Goal: Register for event/course

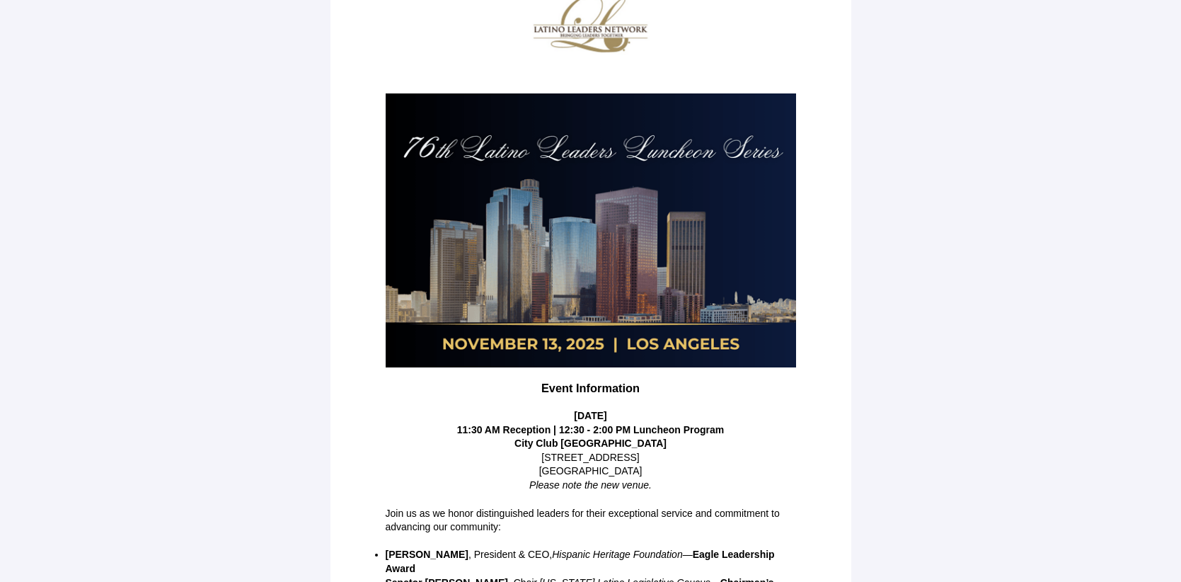
scroll to position [239, 0]
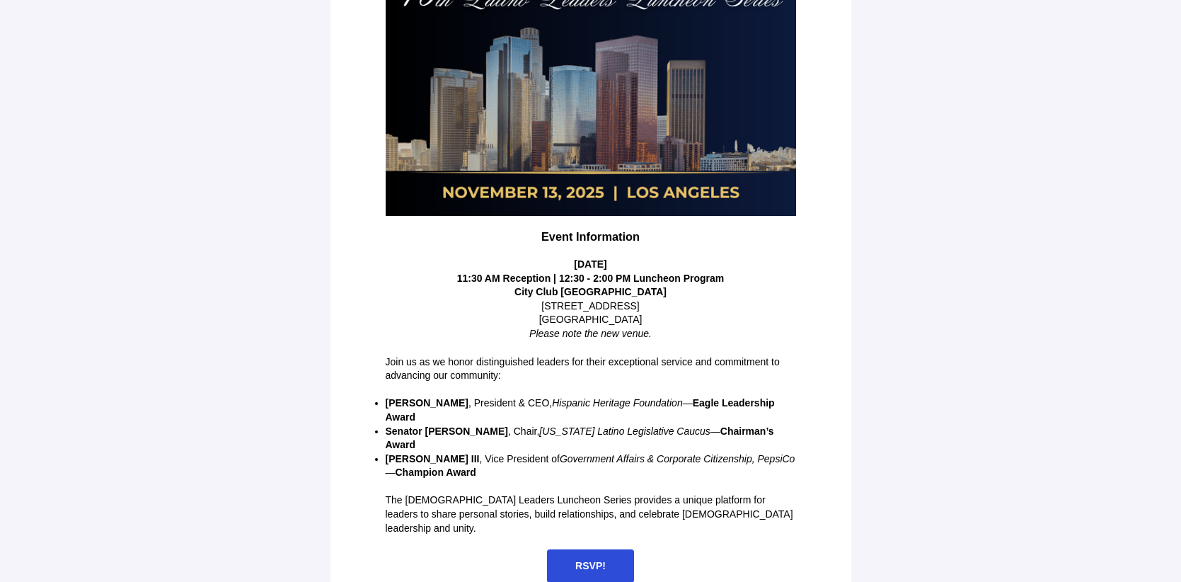
click at [577, 560] on span "RSVP!" at bounding box center [590, 565] width 30 height 11
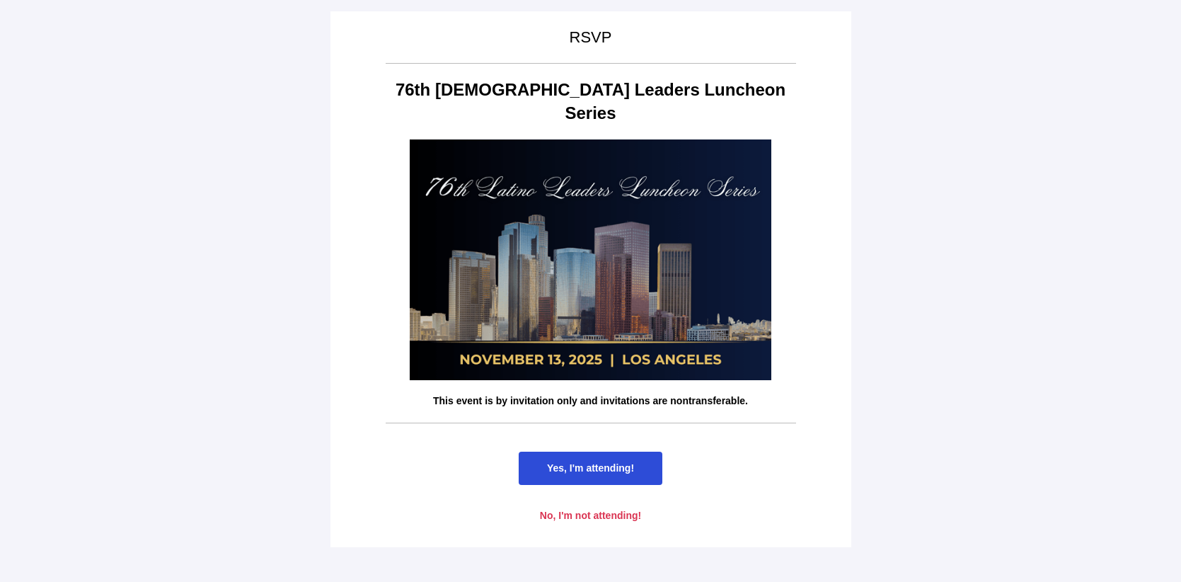
click at [591, 462] on span "Yes, I'm attending!" at bounding box center [590, 467] width 87 height 11
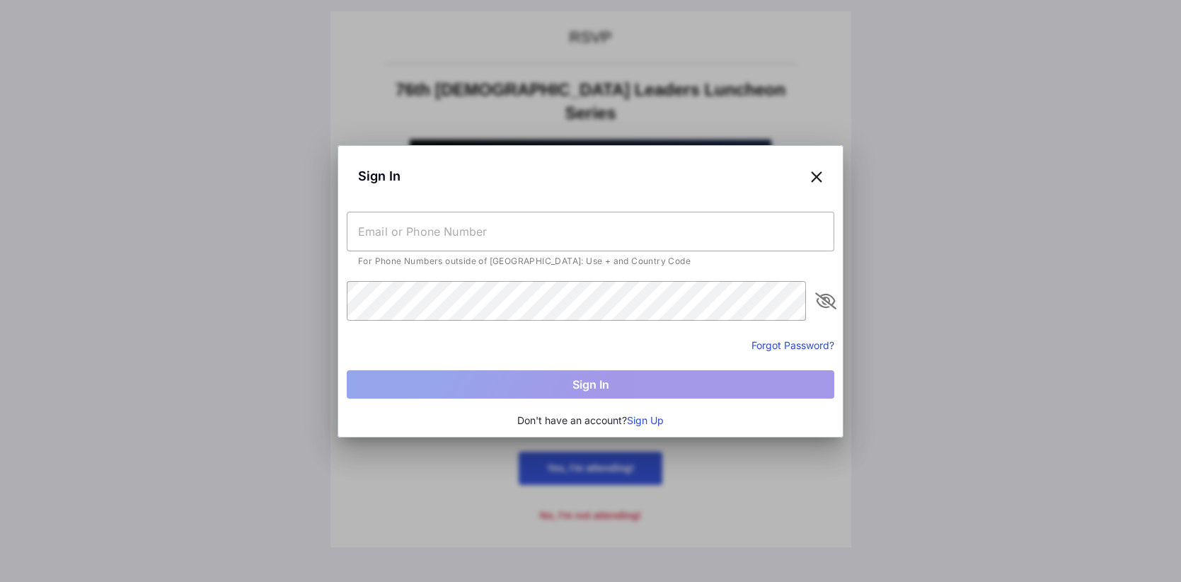
click at [473, 245] on input "text" at bounding box center [590, 232] width 487 height 40
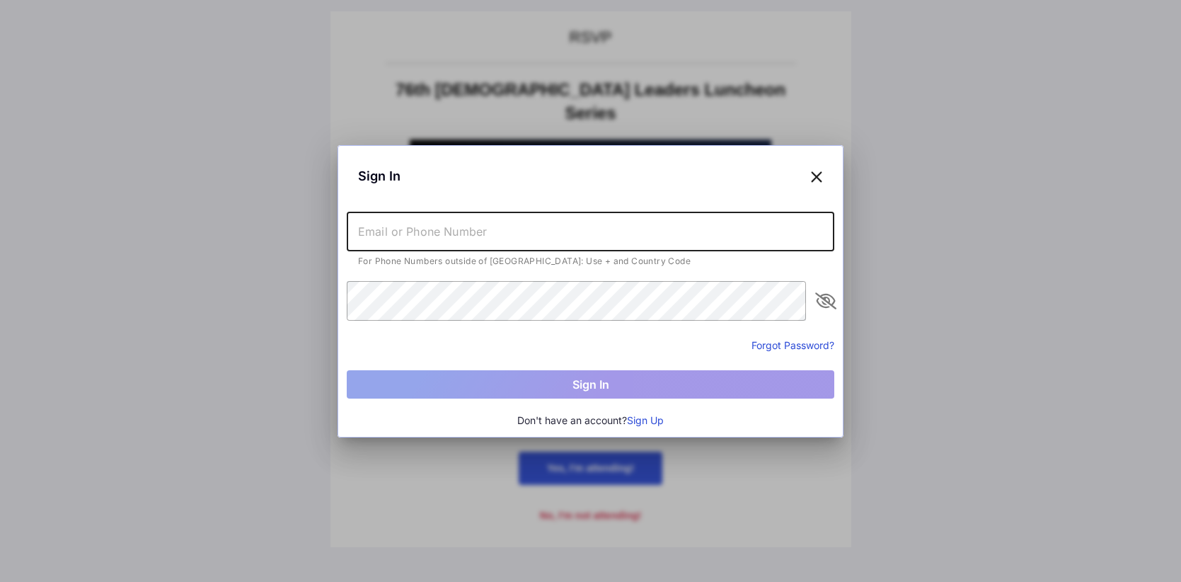
type input "[PERSON_NAME][EMAIL_ADDRESS][PERSON_NAME][DOMAIN_NAME]"
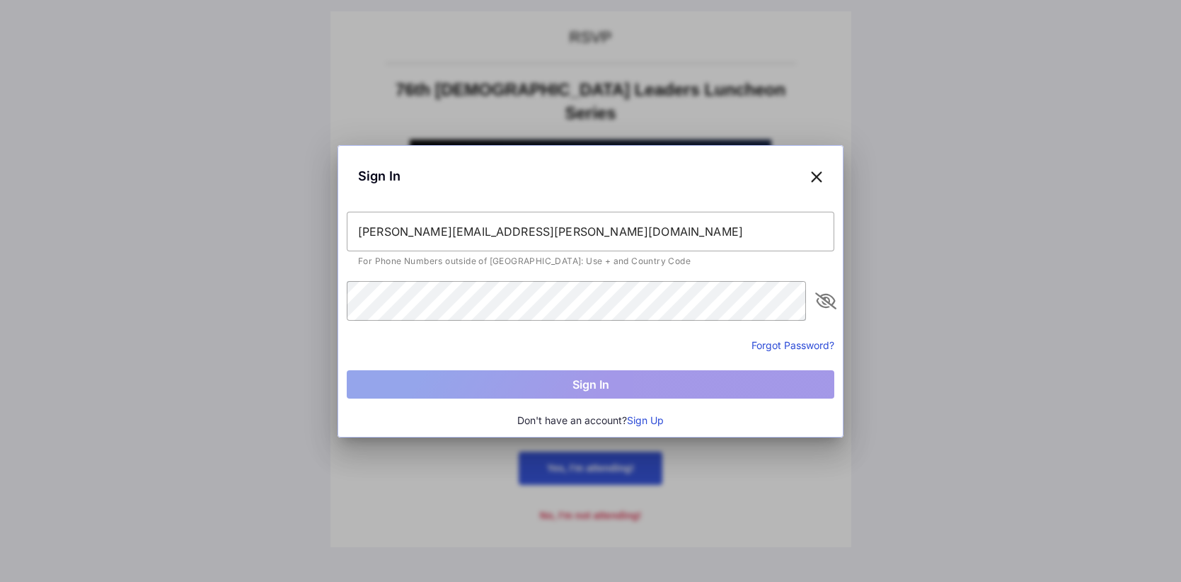
click at [814, 169] on icon at bounding box center [816, 176] width 13 height 21
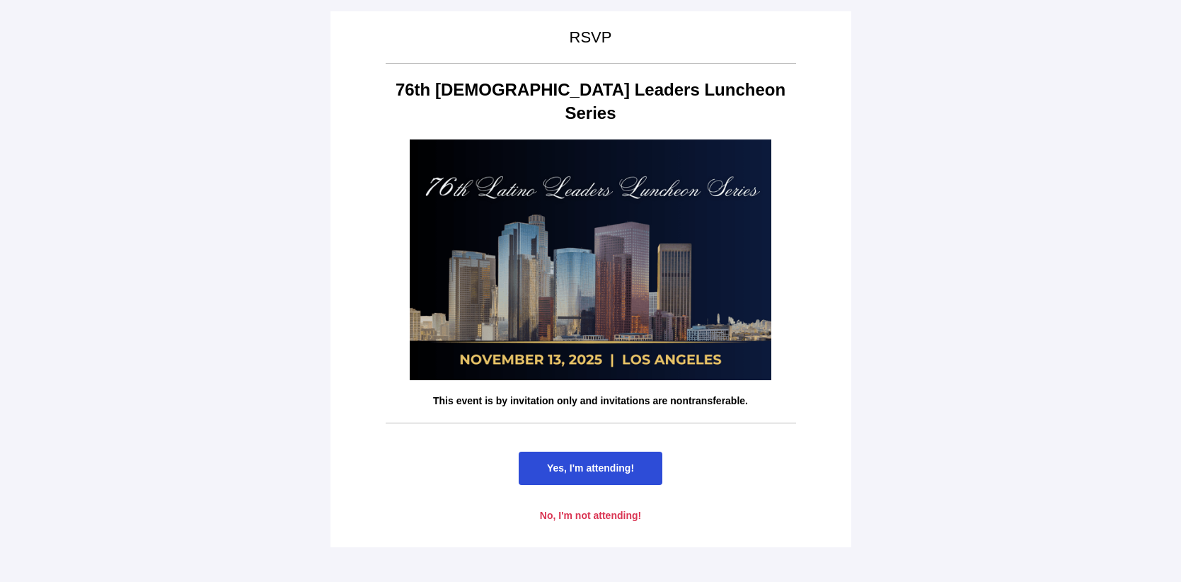
click at [606, 462] on span "Yes, I'm attending!" at bounding box center [590, 467] width 87 height 11
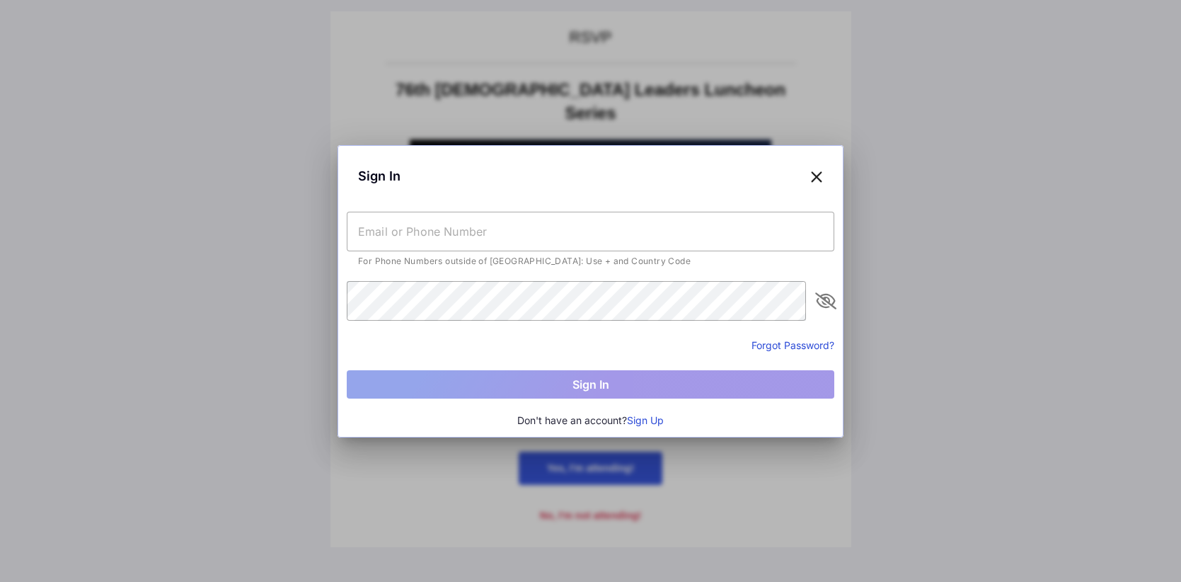
click at [371, 79] on div at bounding box center [590, 291] width 1181 height 582
click at [648, 418] on button "Sign Up" at bounding box center [645, 420] width 37 height 16
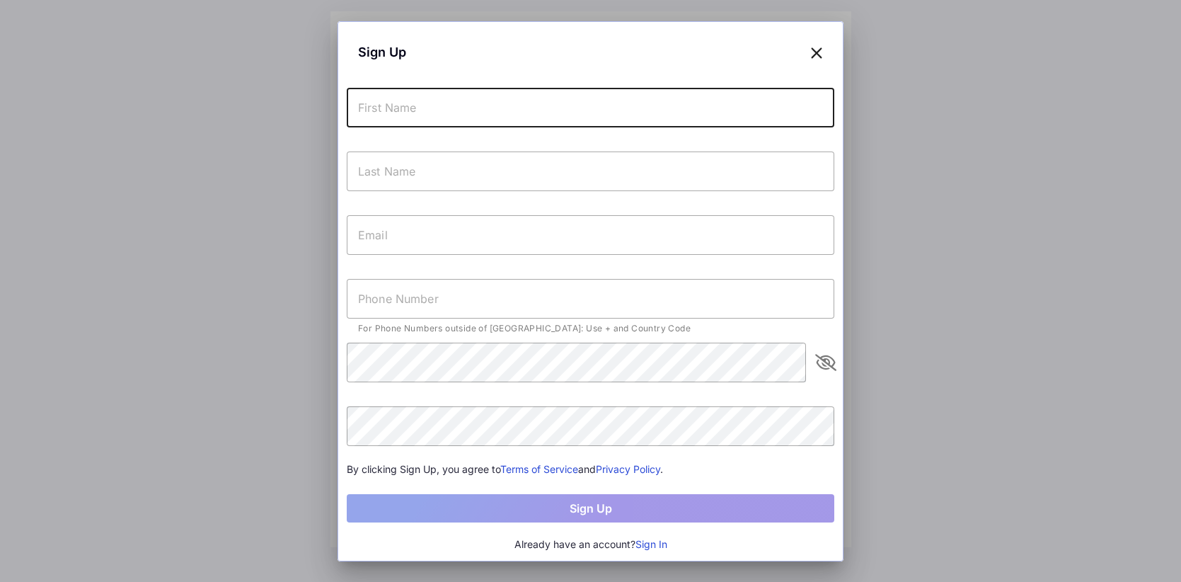
click at [531, 116] on input "text" at bounding box center [590, 108] width 487 height 40
type input "[PERSON_NAME]"
type input "[PERSON_NAME].D."
type input "[PERSON_NAME][EMAIL_ADDRESS][PERSON_NAME][DOMAIN_NAME]"
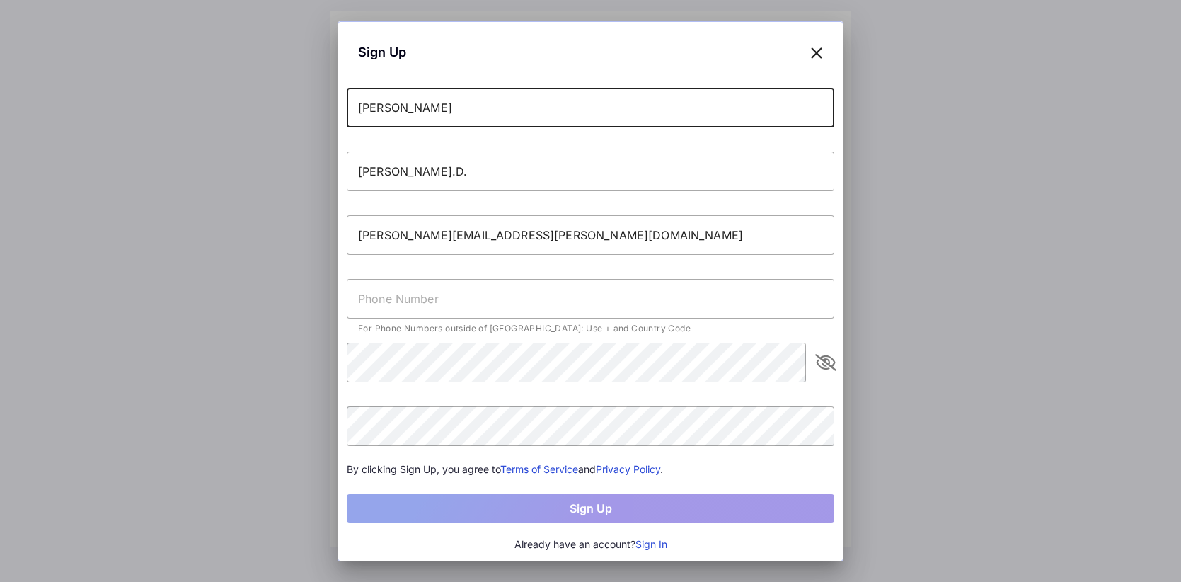
type input "[PHONE_NUMBER]"
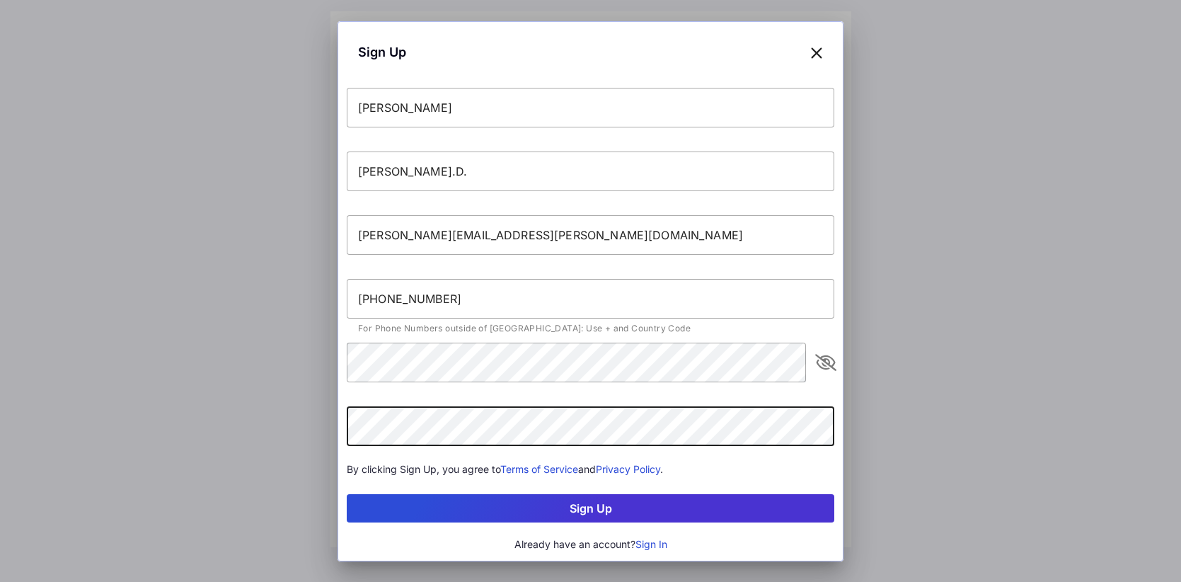
click at [601, 508] on button "Sign Up" at bounding box center [590, 508] width 487 height 28
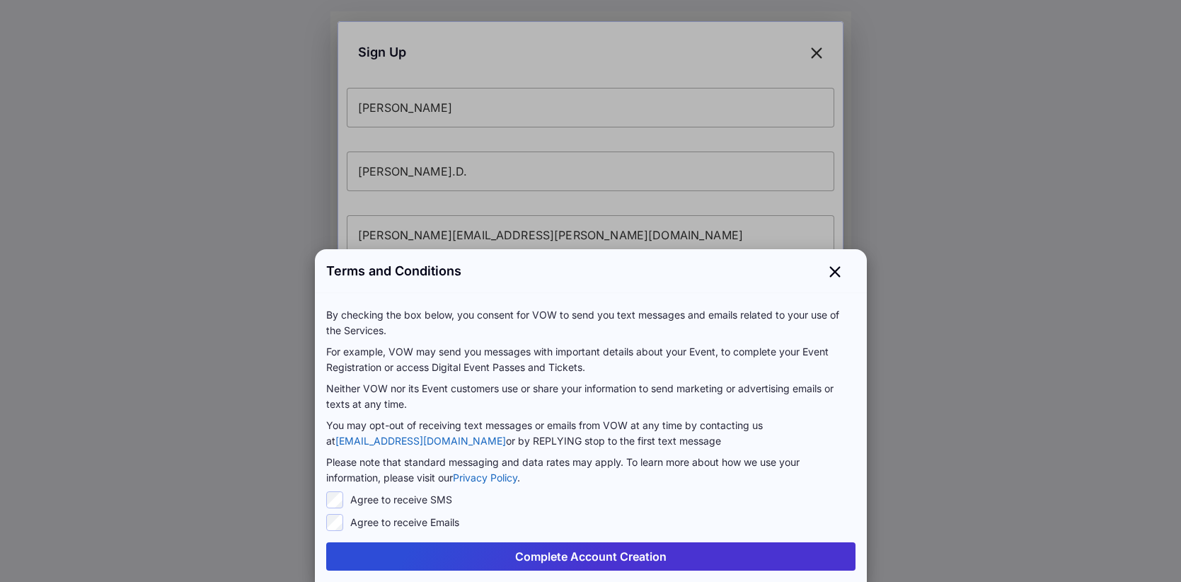
click at [551, 550] on button "Complete Account Creation" at bounding box center [590, 556] width 529 height 28
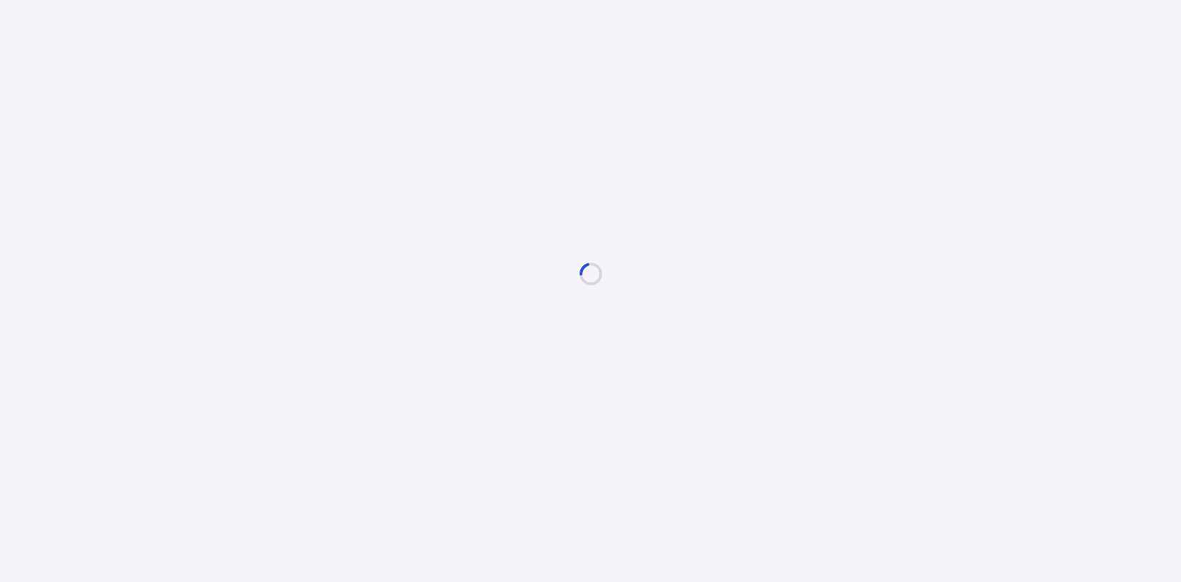
click at [557, 507] on div at bounding box center [590, 273] width 521 height 525
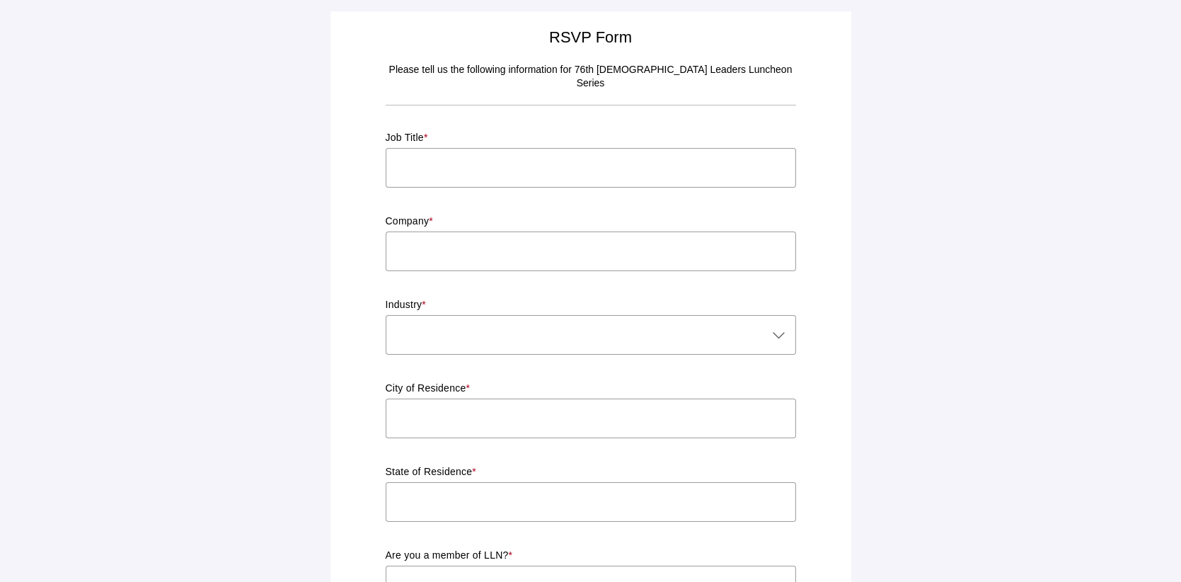
click at [536, 161] on input "text" at bounding box center [591, 168] width 410 height 40
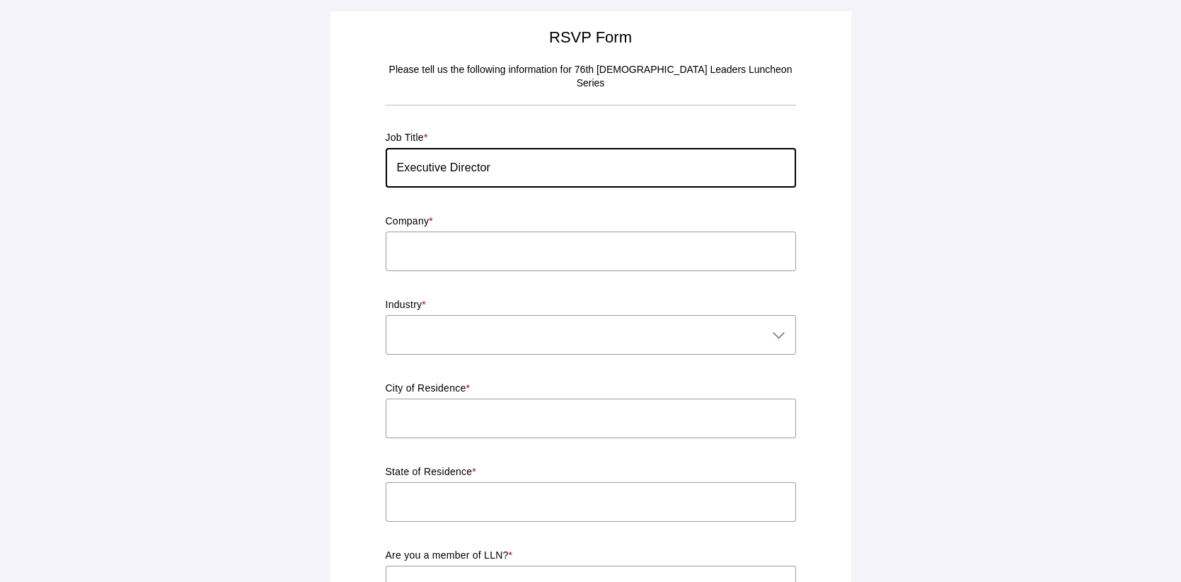
type input "Executive Director"
click at [504, 239] on input "text" at bounding box center [591, 251] width 410 height 40
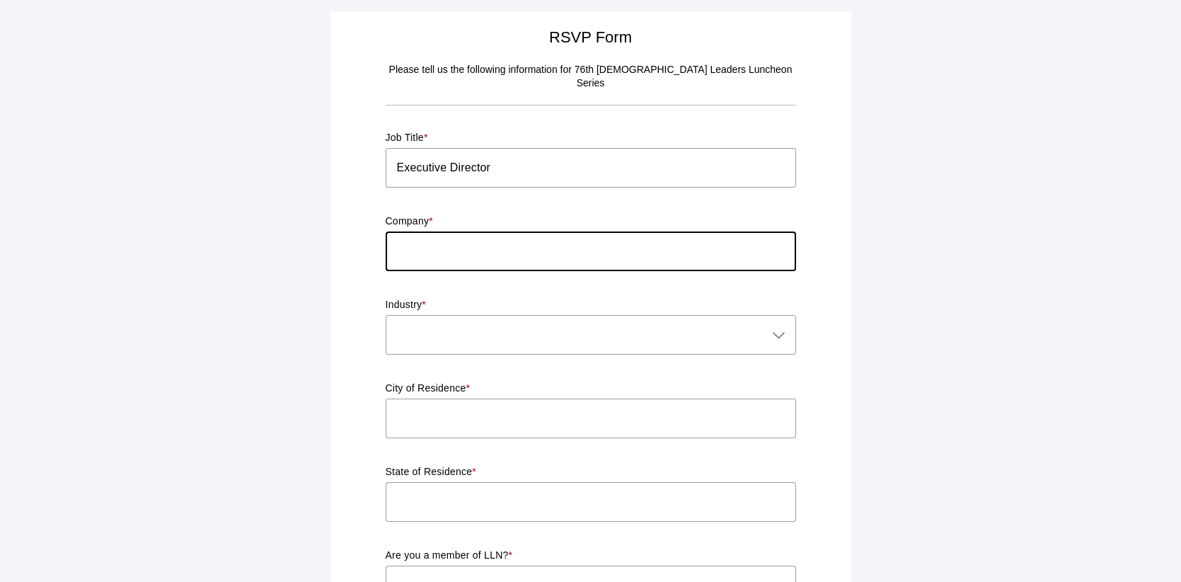
type input "[DEMOGRAPHIC_DATA] Youth Leadership Projec"
type input "[GEOGRAPHIC_DATA]"
type input "CA"
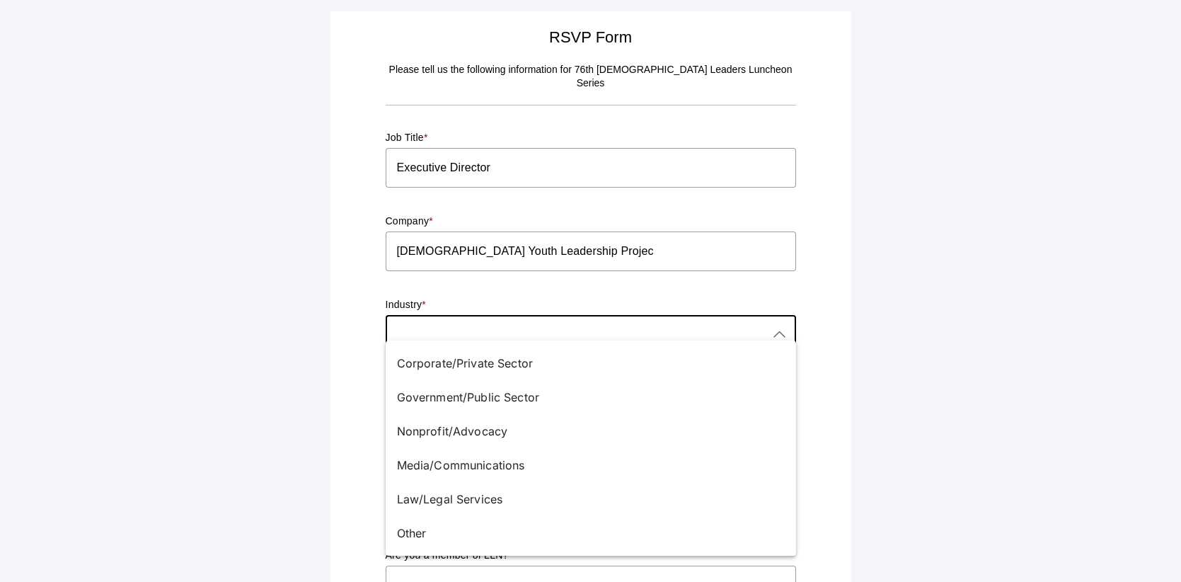
click at [435, 325] on div at bounding box center [577, 335] width 382 height 40
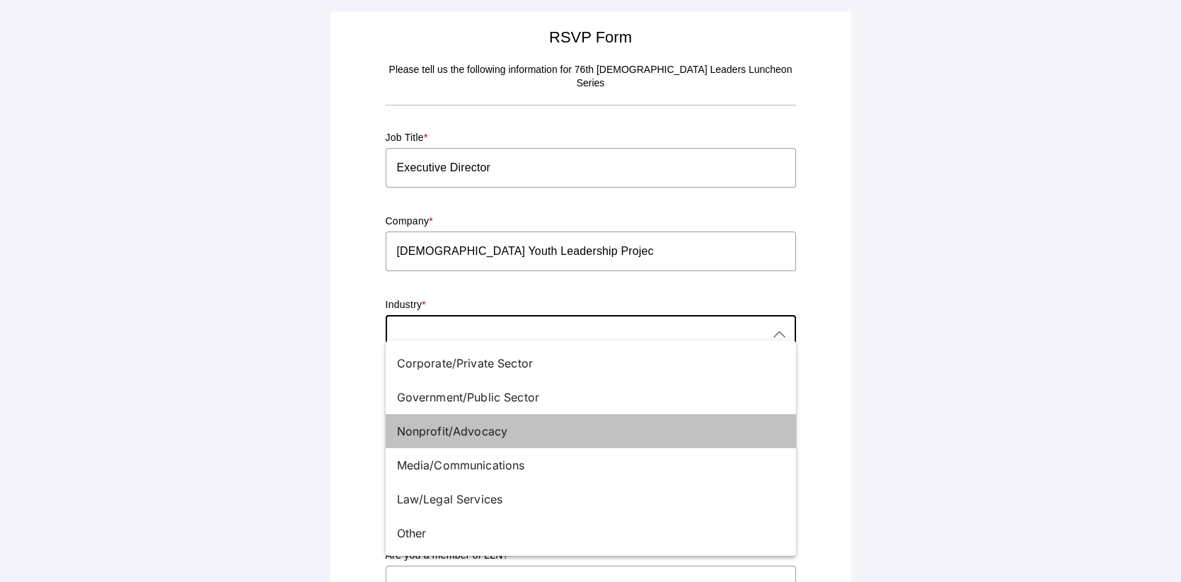
click at [446, 421] on div "Nonprofit/Advocacy" at bounding box center [591, 431] width 410 height 34
type input "Nonprofit/Advocacy"
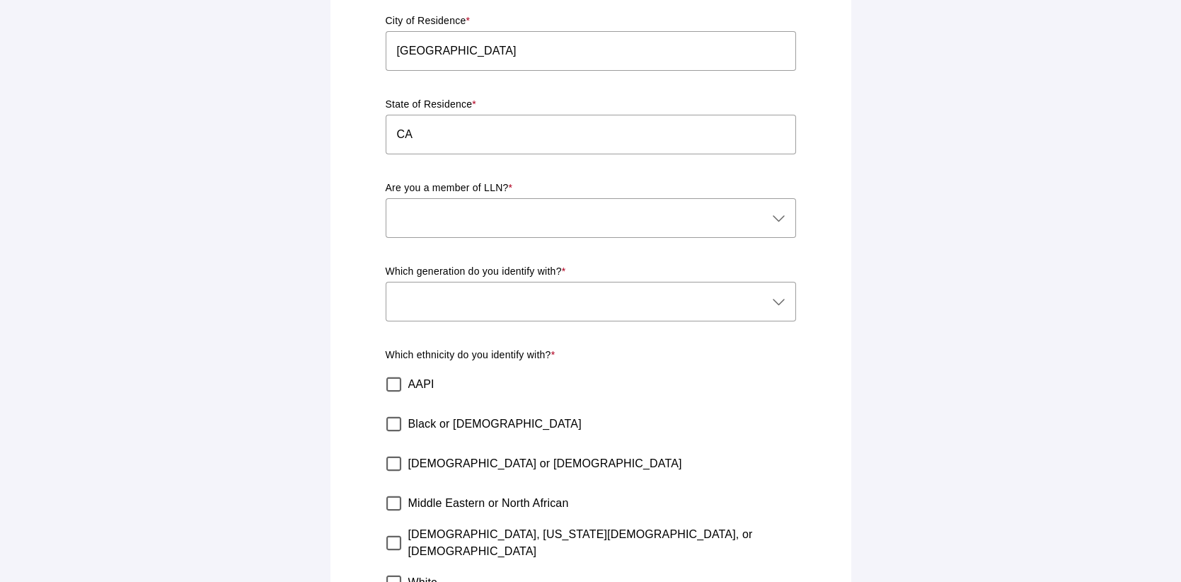
scroll to position [375, 0]
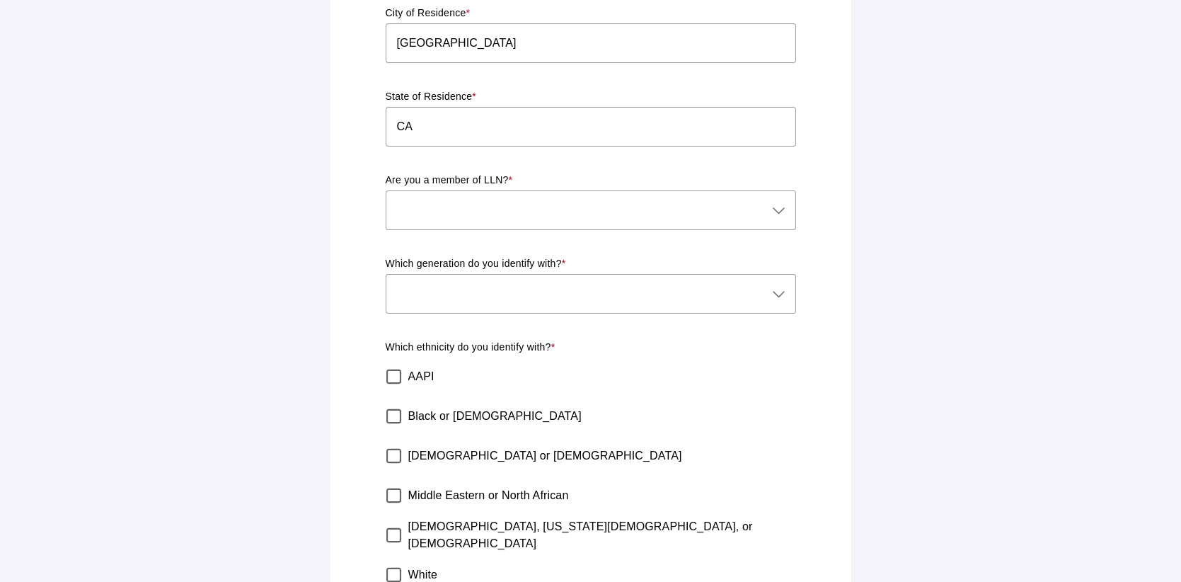
click at [438, 195] on div at bounding box center [577, 210] width 382 height 40
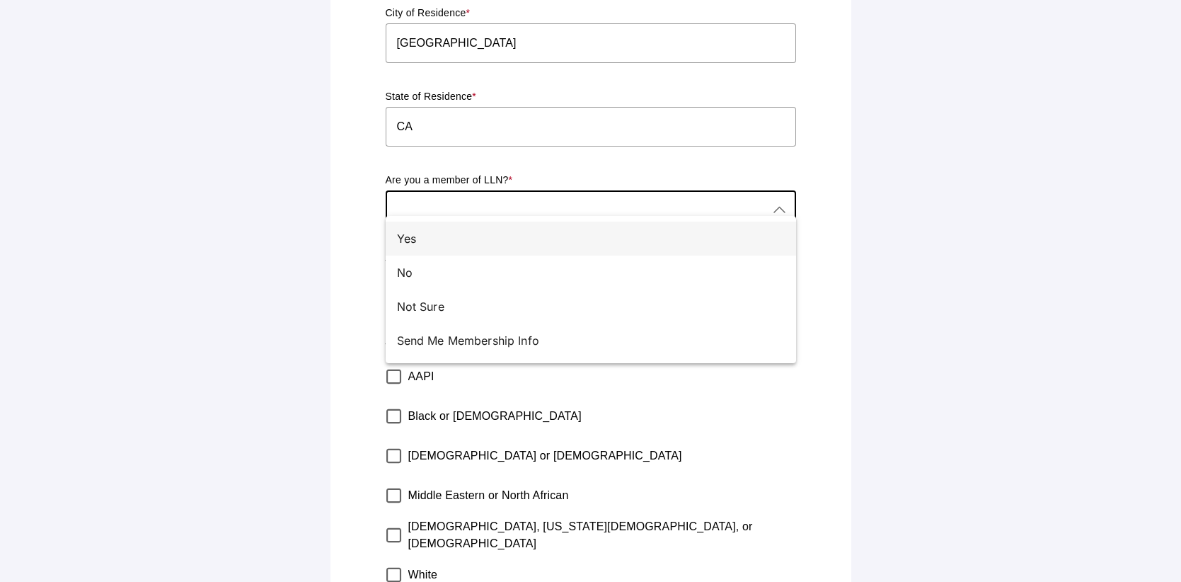
click at [433, 239] on div "Yes" at bounding box center [585, 238] width 376 height 17
type input "Yes"
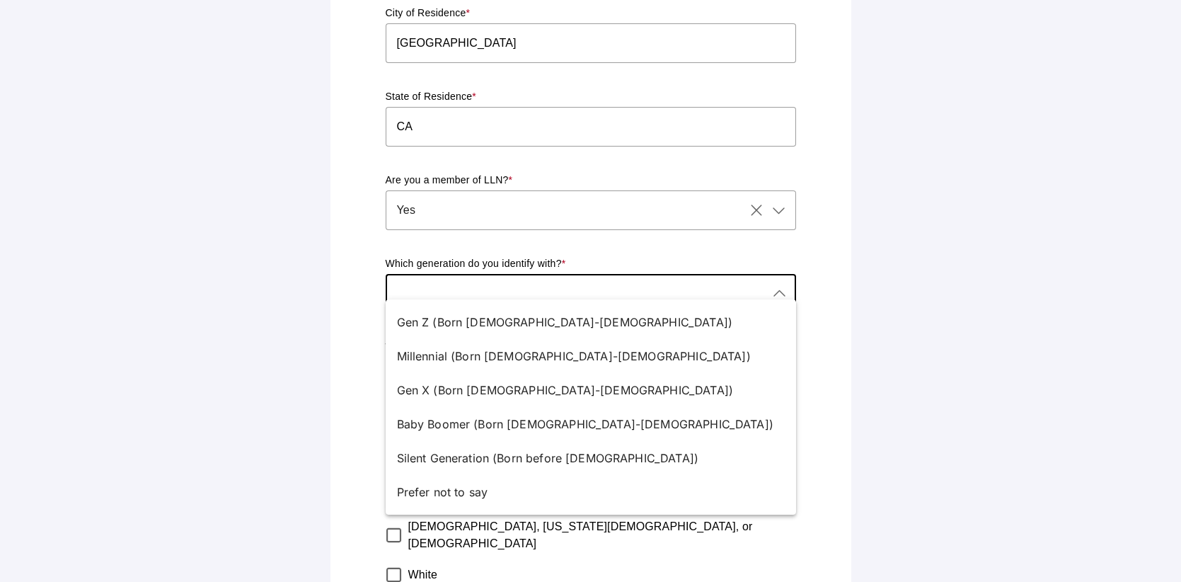
click at [438, 274] on div at bounding box center [577, 294] width 382 height 40
click at [454, 385] on div "Gen X (Born [DEMOGRAPHIC_DATA]-[DEMOGRAPHIC_DATA])" at bounding box center [585, 389] width 376 height 17
type input "Gen X (Born [DEMOGRAPHIC_DATA]-[DEMOGRAPHIC_DATA])"
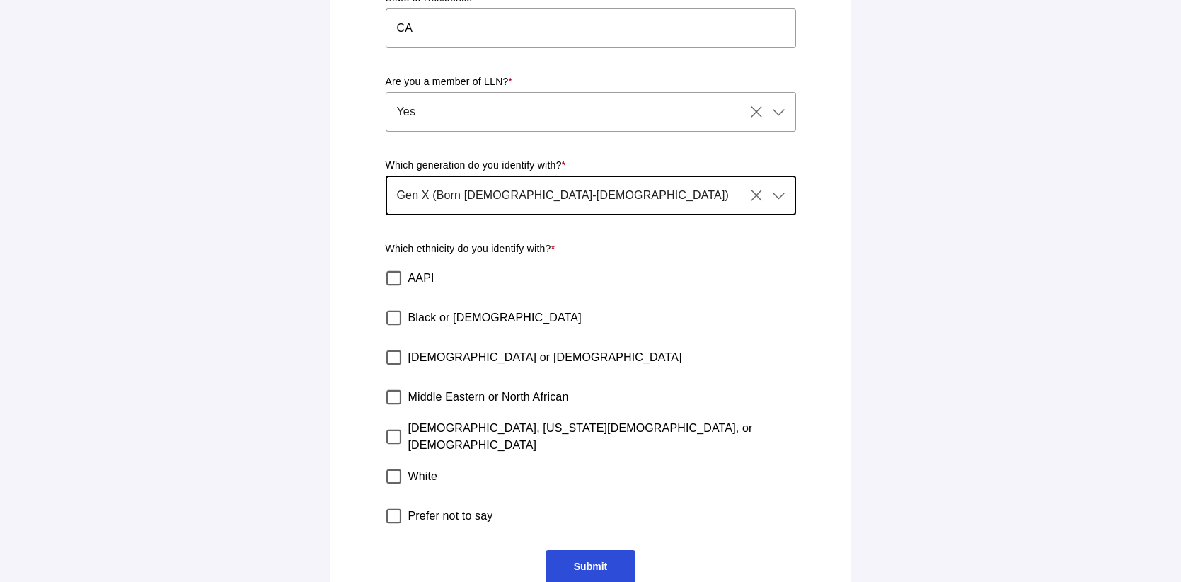
scroll to position [488, 0]
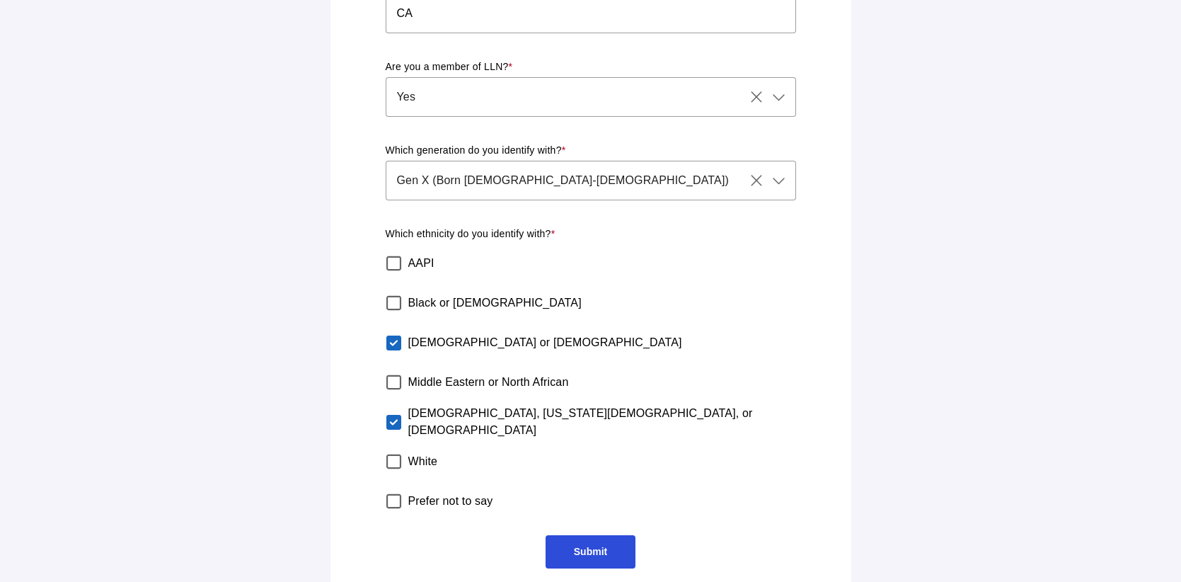
click at [590, 551] on span "Submit" at bounding box center [590, 551] width 90 height 33
